Goal: Transaction & Acquisition: Purchase product/service

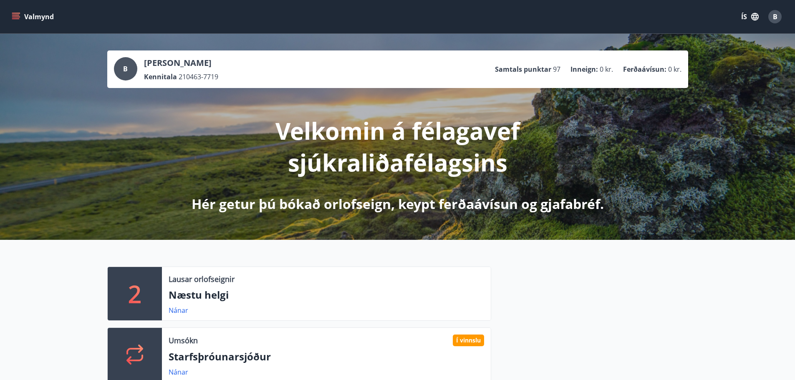
click at [17, 16] on icon "menu" at bounding box center [16, 17] width 8 height 8
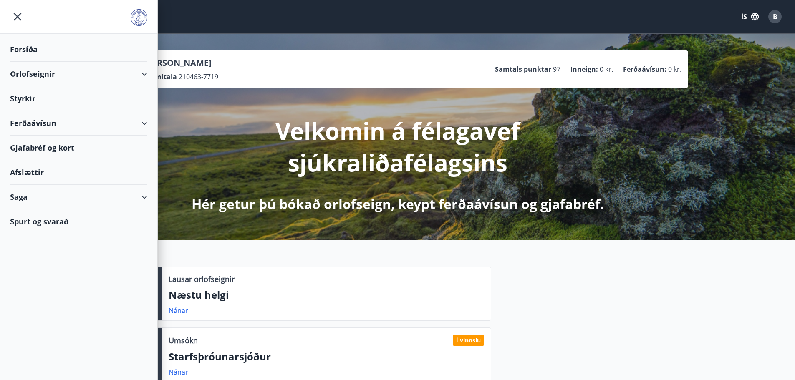
click at [54, 73] on div "Orlofseignir" at bounding box center [78, 74] width 137 height 25
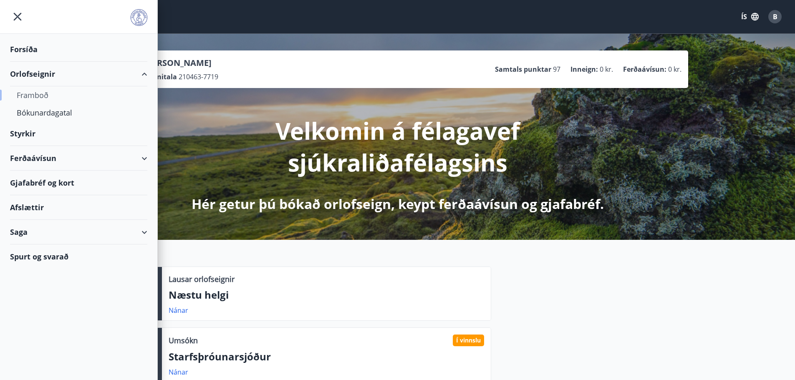
click at [40, 93] on div "Framboð" at bounding box center [79, 95] width 124 height 18
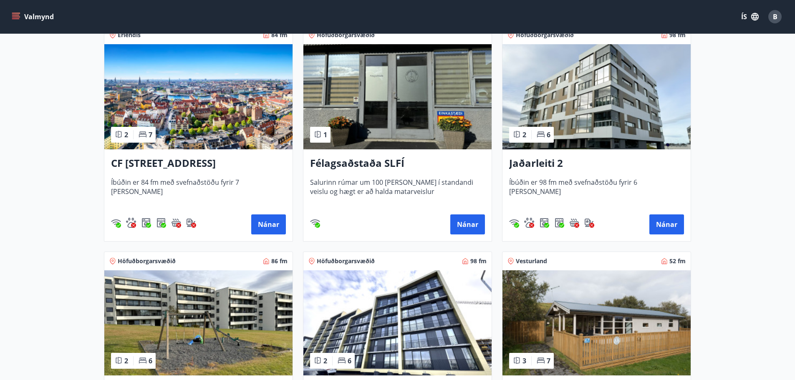
scroll to position [351, 0]
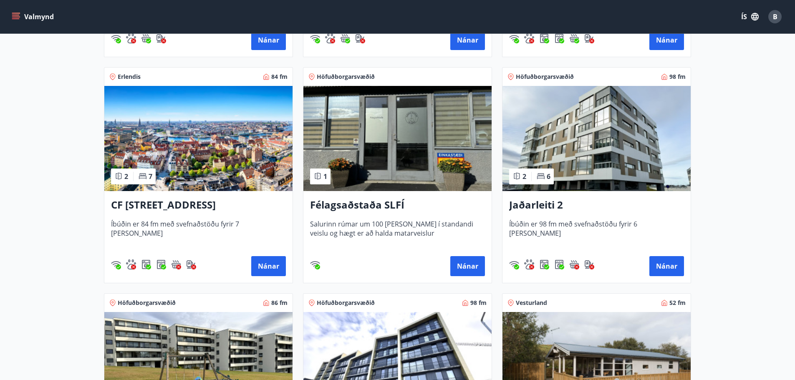
click at [183, 147] on img at bounding box center [198, 138] width 188 height 105
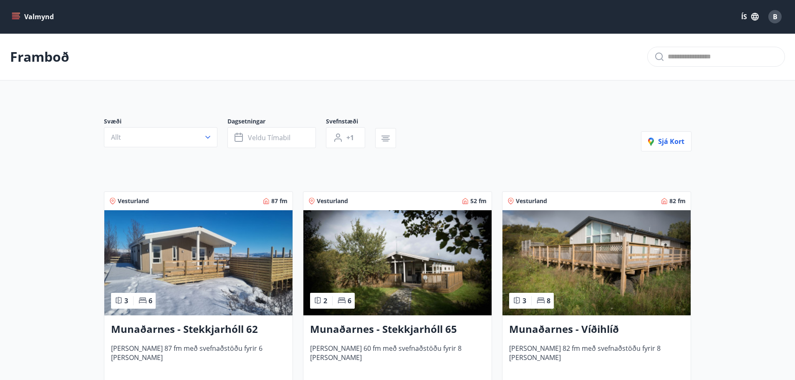
click at [13, 15] on icon "menu" at bounding box center [16, 15] width 8 height 1
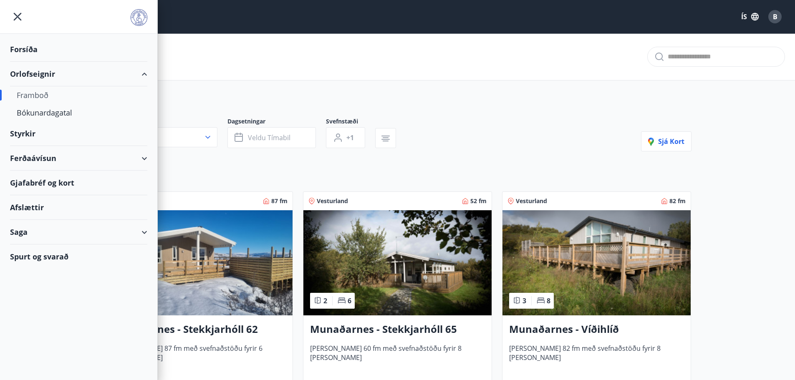
click at [45, 157] on div "Ferðaávísun" at bounding box center [78, 158] width 137 height 25
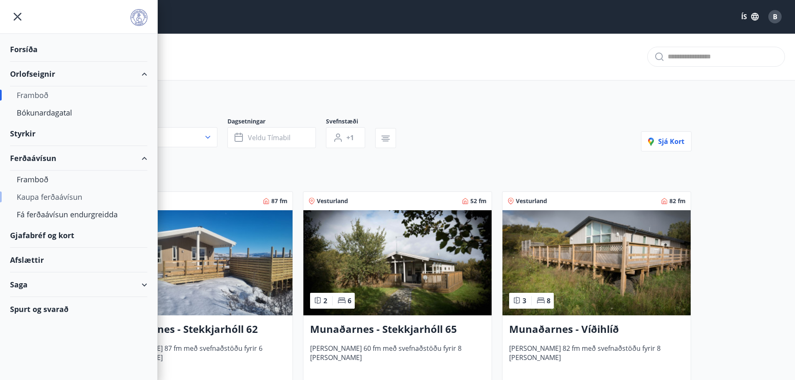
click at [40, 195] on div "Kaupa ferðaávísun" at bounding box center [79, 197] width 124 height 18
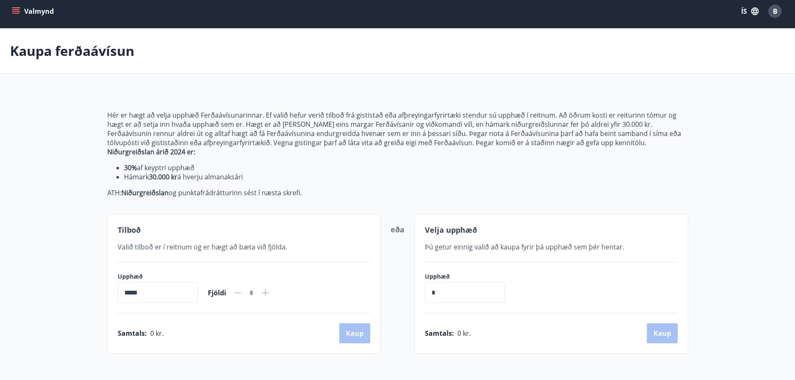
scroll to position [83, 0]
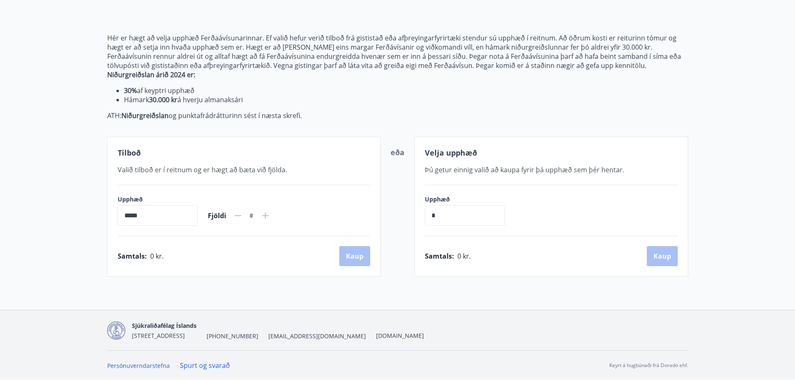
click at [269, 216] on icon at bounding box center [265, 216] width 7 height 7
click at [139, 215] on input "*****" at bounding box center [158, 215] width 80 height 20
